Goal: Task Accomplishment & Management: Use online tool/utility

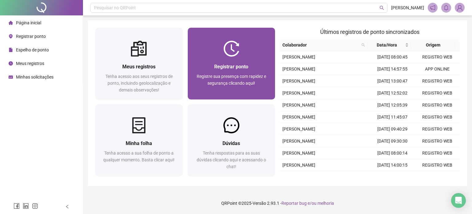
drag, startPoint x: 0, startPoint y: 0, endPoint x: 254, endPoint y: 40, distance: 256.9
click at [254, 41] on div at bounding box center [232, 49] width 88 height 16
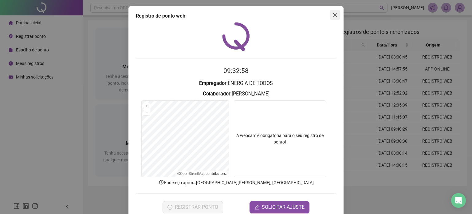
click at [333, 17] on icon "close" at bounding box center [335, 14] width 5 height 5
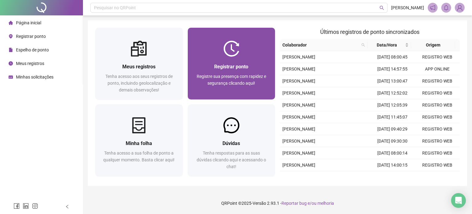
click at [233, 45] on img at bounding box center [232, 49] width 16 height 16
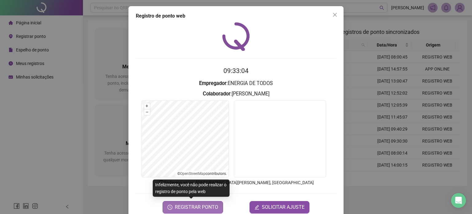
click at [193, 209] on span "REGISTRAR PONTO" at bounding box center [196, 206] width 43 height 7
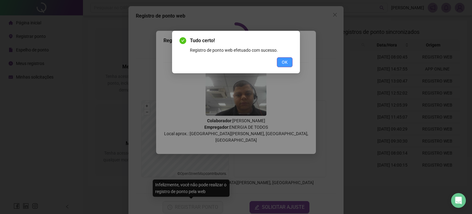
click at [285, 64] on span "OK" at bounding box center [285, 62] width 6 height 7
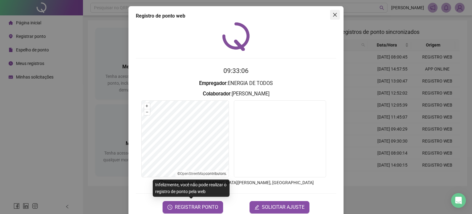
click at [330, 14] on span "Close" at bounding box center [335, 14] width 10 height 5
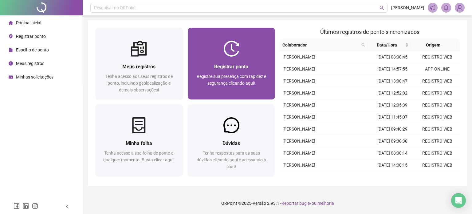
click at [251, 43] on div at bounding box center [232, 49] width 88 height 16
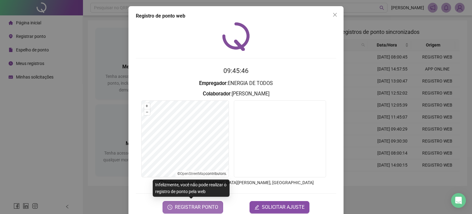
click at [205, 209] on span "REGISTRAR PONTO" at bounding box center [196, 206] width 43 height 7
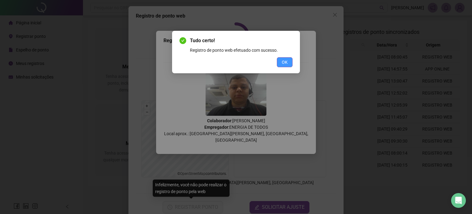
click at [285, 60] on span "OK" at bounding box center [285, 62] width 6 height 7
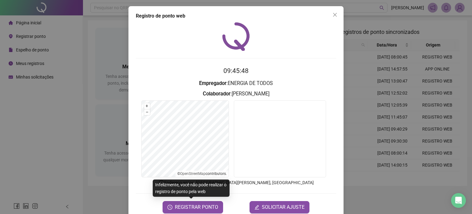
click at [335, 17] on icon "close" at bounding box center [335, 14] width 5 height 5
